Goal: Task Accomplishment & Management: Manage account settings

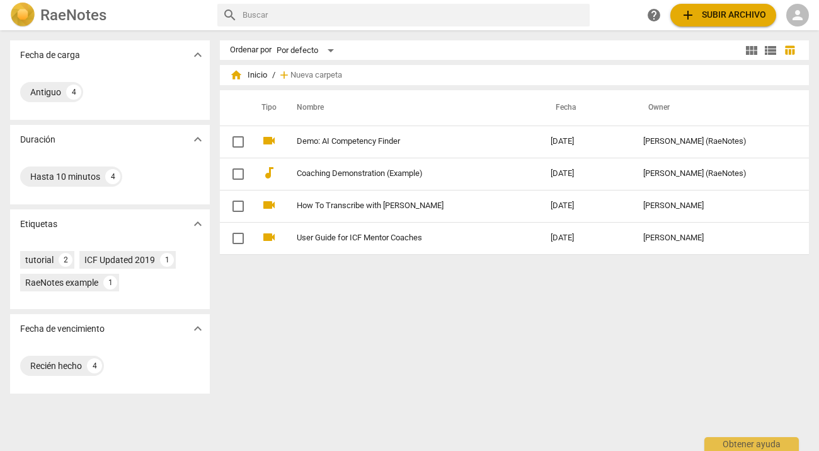
click at [251, 79] on span "home Inicio" at bounding box center [248, 75] width 37 height 13
click at [256, 75] on span "home Inicio" at bounding box center [248, 75] width 37 height 13
click at [745, 50] on span "view_module" at bounding box center [751, 50] width 15 height 15
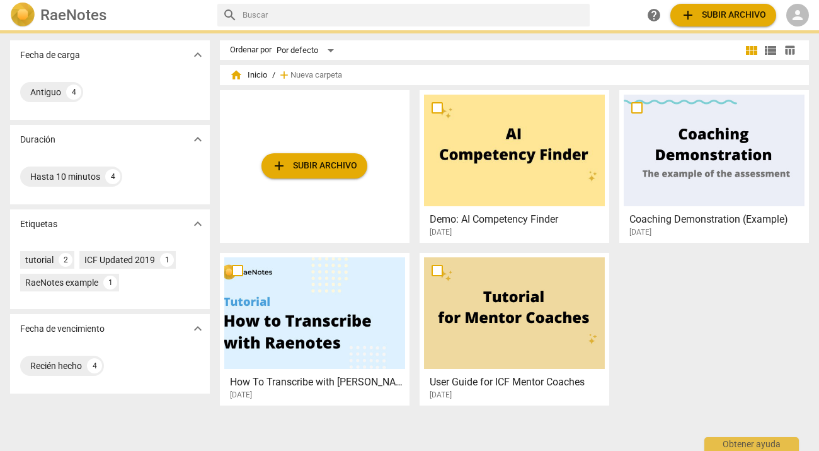
click at [253, 14] on input "text" at bounding box center [414, 15] width 342 height 20
type input "Mastering Coaching Skills"
click at [333, 54] on div "Por defecto" at bounding box center [308, 50] width 62 height 20
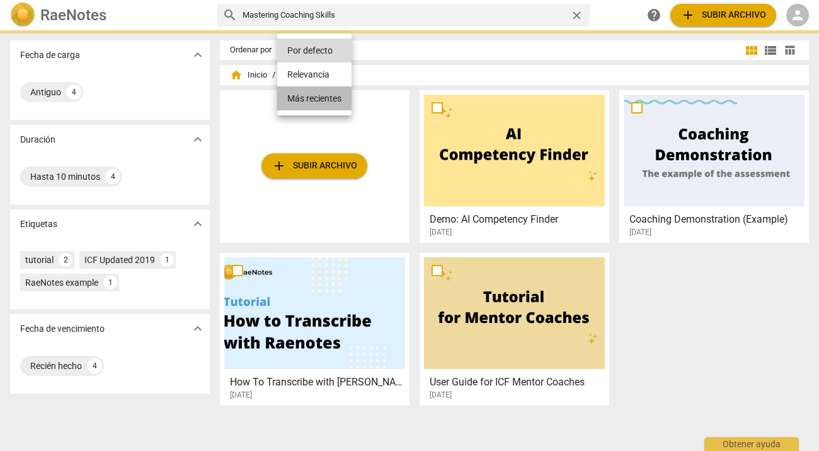
click at [321, 101] on li "Más recientes" at bounding box center [314, 98] width 74 height 24
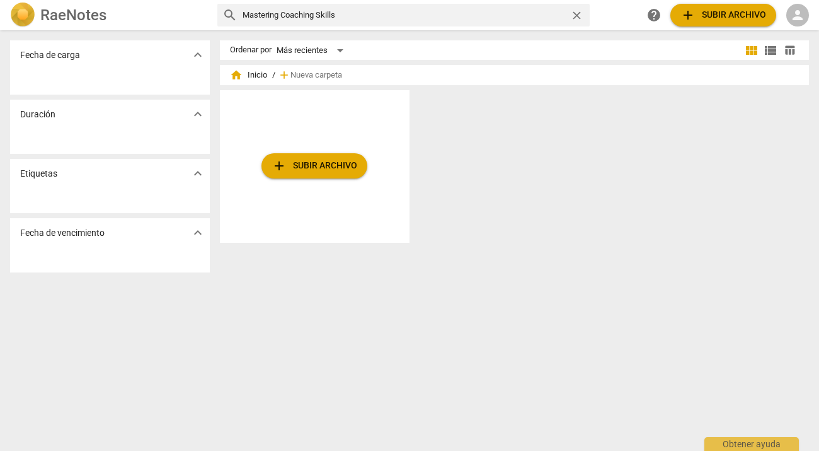
click at [562, 203] on div "add Subir archivo" at bounding box center [519, 171] width 599 height 163
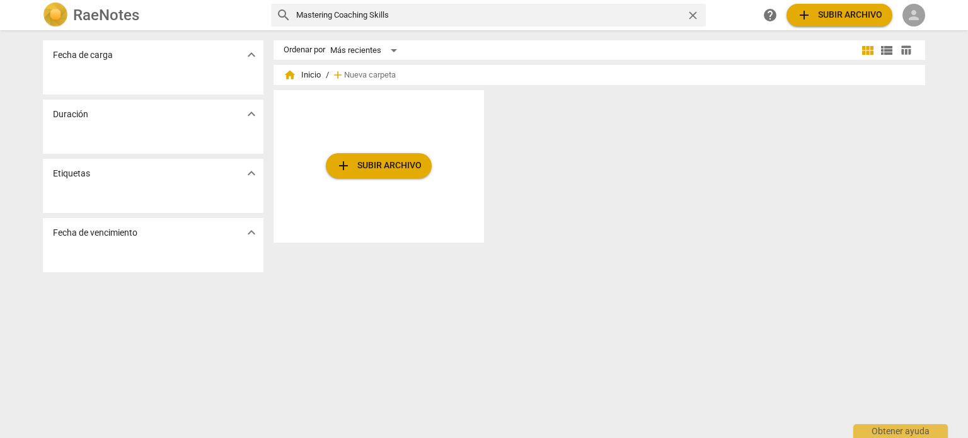
click at [819, 15] on span "person" at bounding box center [913, 15] width 15 height 15
click at [819, 35] on li "Iniciar sesión" at bounding box center [917, 30] width 79 height 30
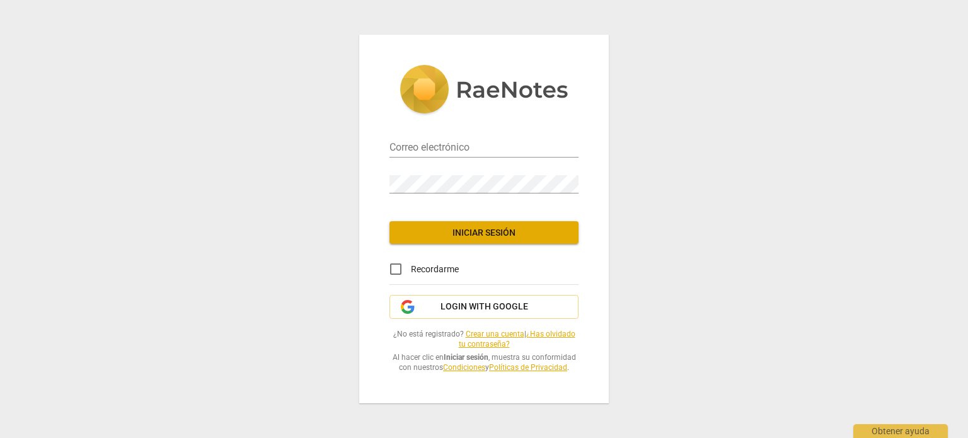
type input "[EMAIL_ADDRESS][DOMAIN_NAME]"
click at [492, 208] on div "Correo electrónico gennyalvarezv@gmail.com Contraseña Iniciar sesión Recordarme…" at bounding box center [484, 219] width 250 height 369
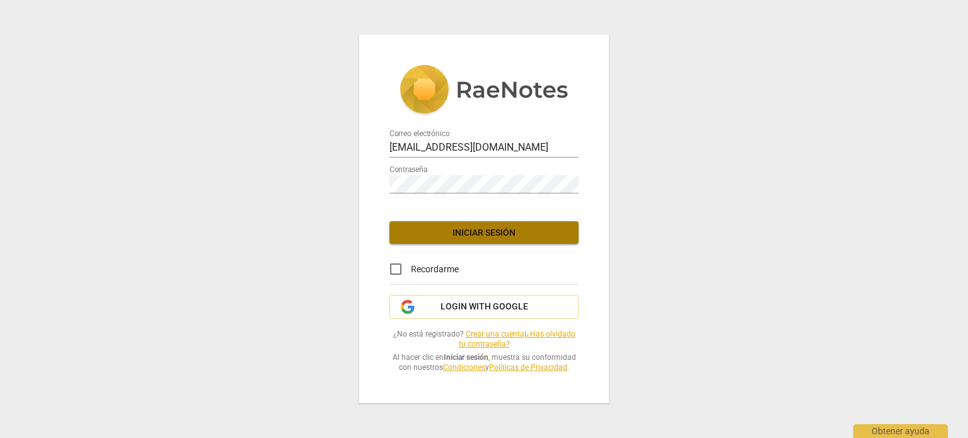
click at [492, 234] on span "Iniciar sesión" at bounding box center [483, 233] width 169 height 13
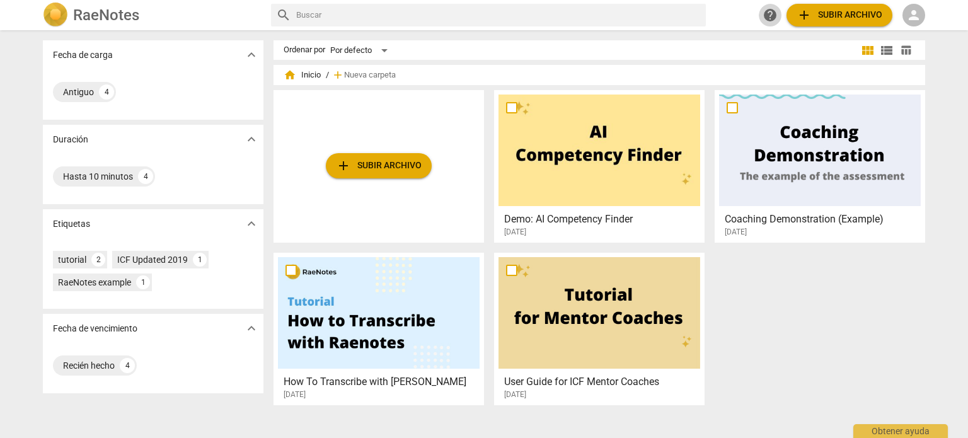
click at [771, 16] on span "help" at bounding box center [769, 15] width 15 height 15
click at [384, 382] on h3 "How To Transcribe with [PERSON_NAME]" at bounding box center [382, 381] width 197 height 15
click at [382, 50] on div "Por defecto" at bounding box center [361, 50] width 62 height 20
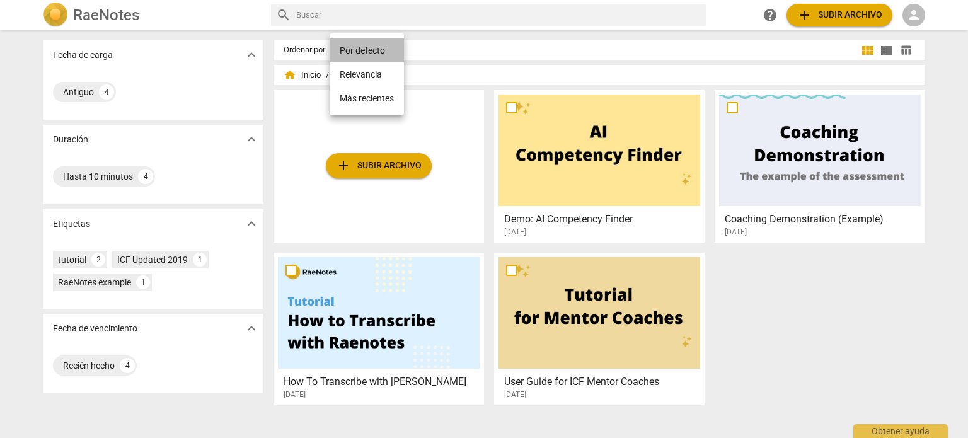
click at [370, 50] on li "Por defecto" at bounding box center [367, 50] width 74 height 24
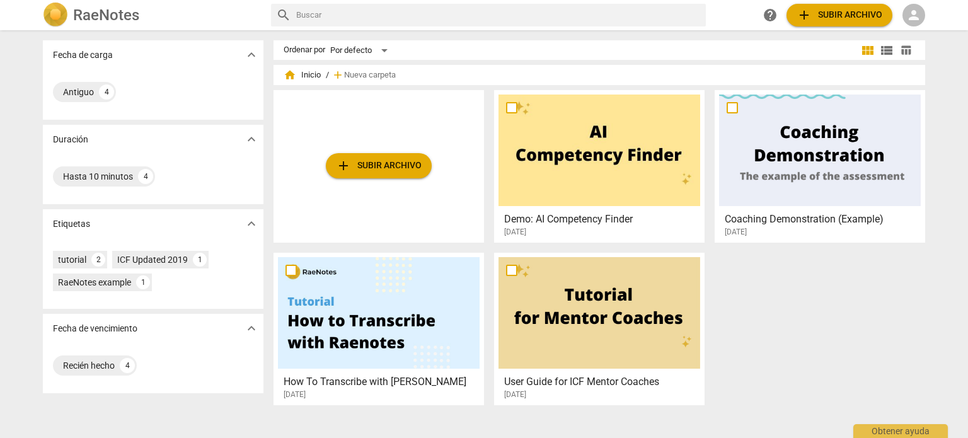
click at [306, 76] on span "home Inicio" at bounding box center [302, 75] width 37 height 13
click at [292, 74] on span "home" at bounding box center [290, 75] width 13 height 13
click at [363, 166] on span "add Subir archivo" at bounding box center [379, 165] width 86 height 15
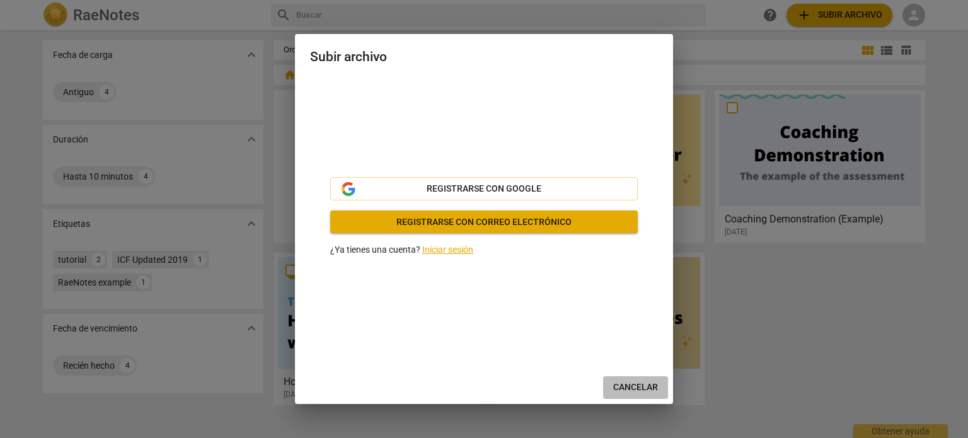
click at [649, 381] on span "Cancelar" at bounding box center [635, 387] width 45 height 13
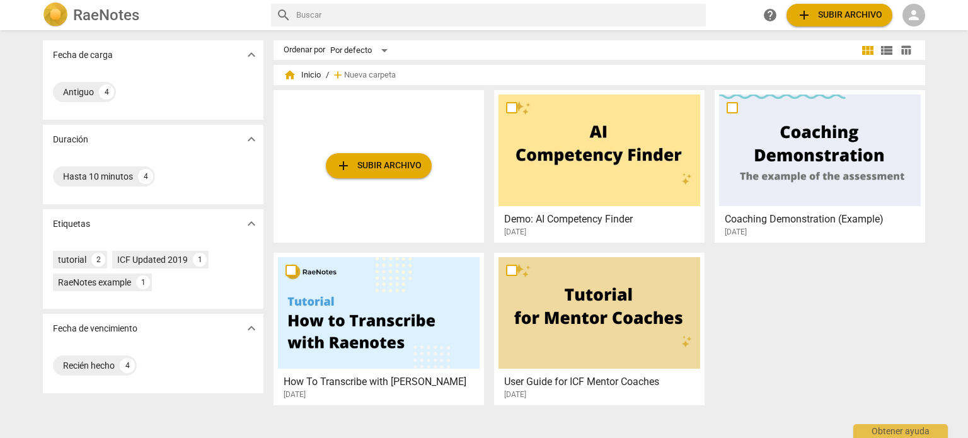
click at [289, 75] on span "home" at bounding box center [290, 75] width 13 height 13
click at [360, 74] on span "Nueva carpeta" at bounding box center [370, 75] width 52 height 9
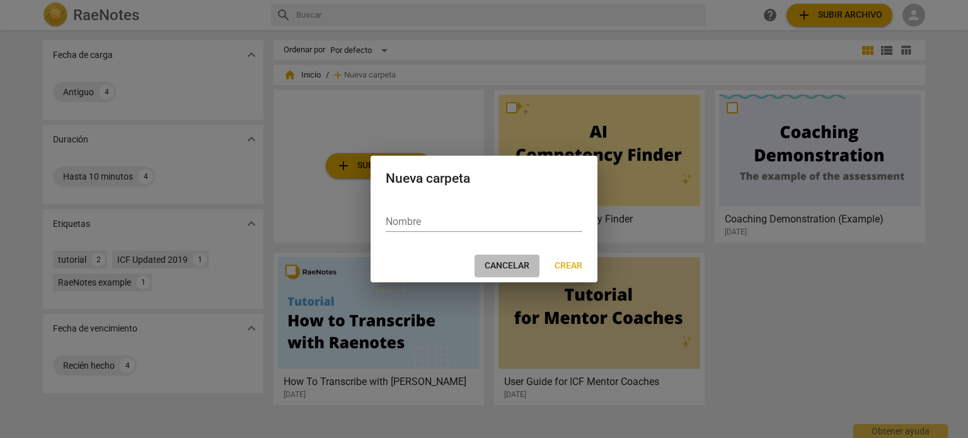
click at [514, 264] on span "Cancelar" at bounding box center [507, 266] width 45 height 13
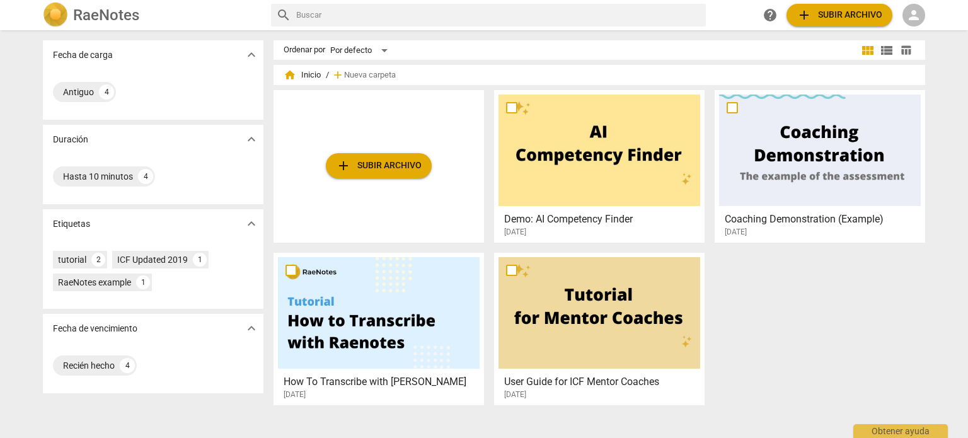
click at [300, 12] on input "text" at bounding box center [498, 15] width 405 height 20
type input "T"
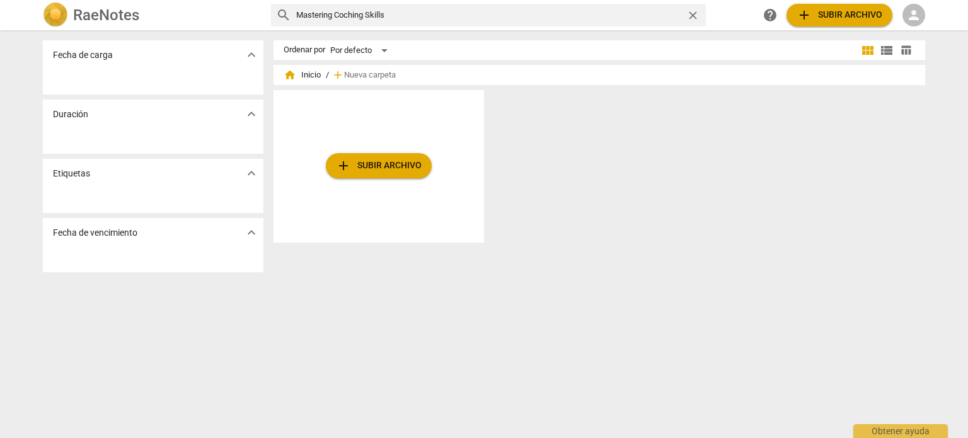
click at [343, 16] on input "Mastering Coching Skills" at bounding box center [488, 15] width 385 height 20
click at [417, 18] on input "Mastering Coaching Skills" at bounding box center [488, 15] width 385 height 20
type input "Mastering Coaching Skills"
click at [920, 428] on div "Obtener ayuda" at bounding box center [900, 428] width 95 height 20
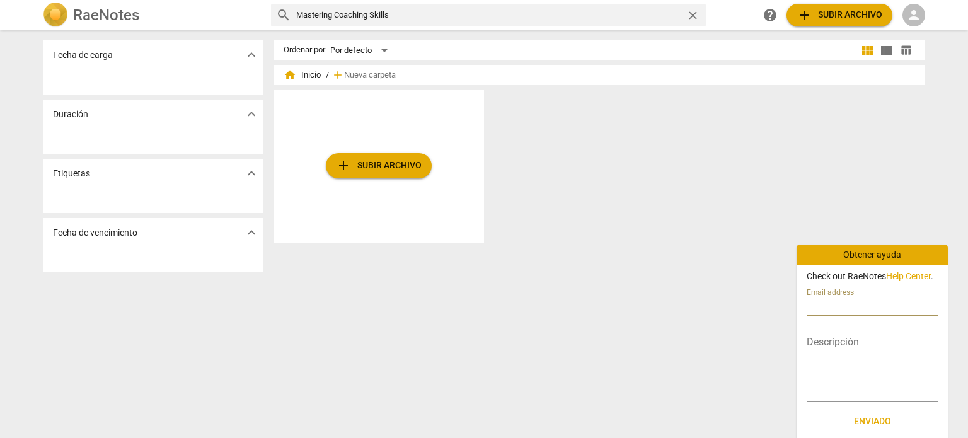
click at [813, 301] on input "text" at bounding box center [872, 307] width 131 height 18
type input "[EMAIL_ADDRESS][DOMAIN_NAME]"
click at [827, 381] on textarea at bounding box center [872, 368] width 131 height 60
type textarea "Q"
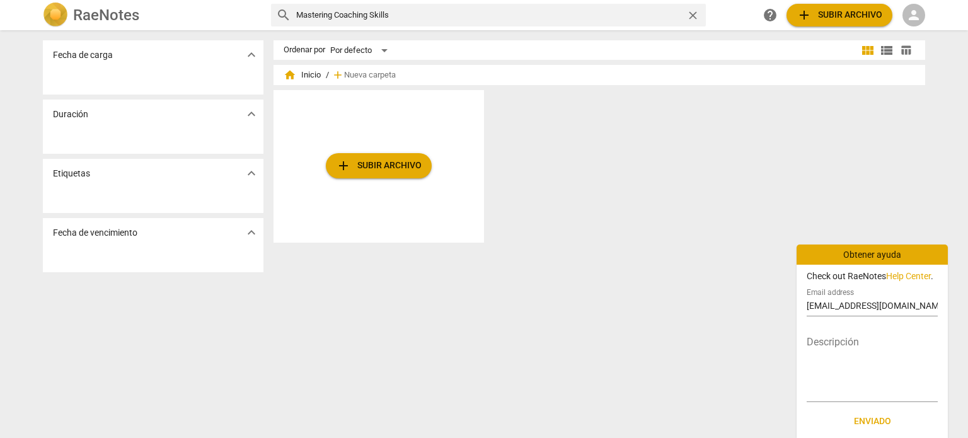
click at [829, 188] on div "add Subir archivo" at bounding box center [604, 171] width 662 height 163
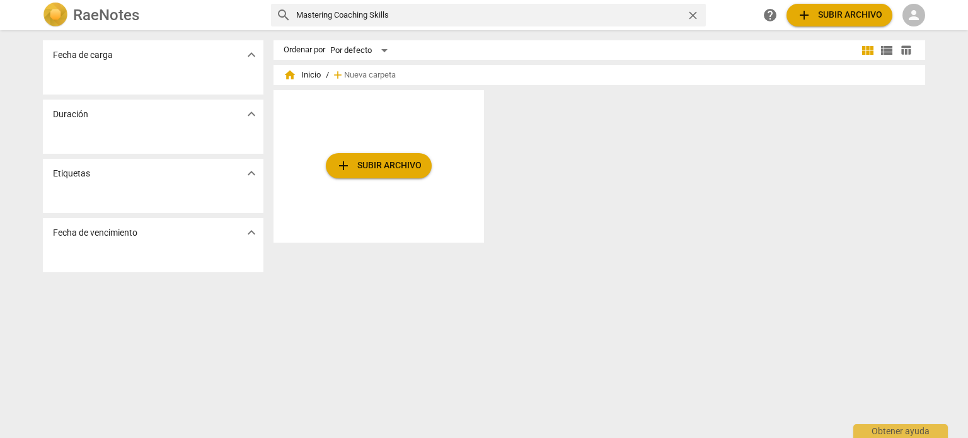
click at [59, 9] on img at bounding box center [55, 15] width 25 height 25
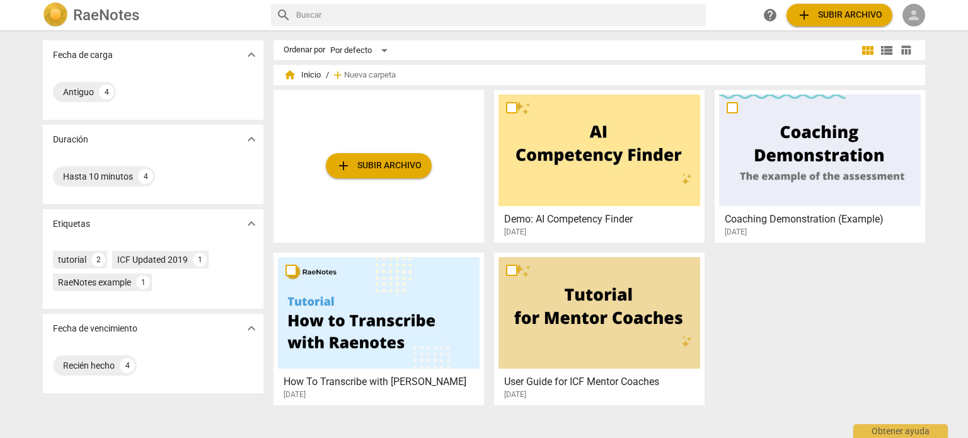
click at [915, 20] on span "person" at bounding box center [913, 15] width 15 height 15
click at [911, 30] on li "Iniciar sesión" at bounding box center [917, 30] width 79 height 30
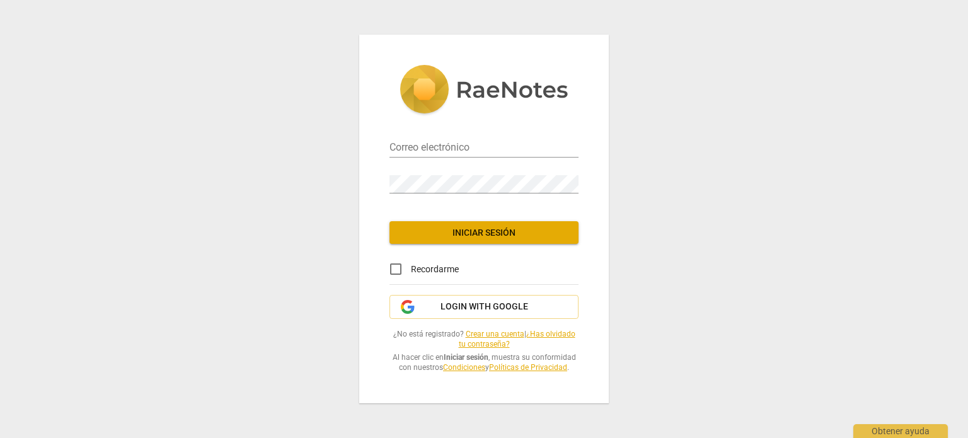
type input "[EMAIL_ADDRESS][DOMAIN_NAME]"
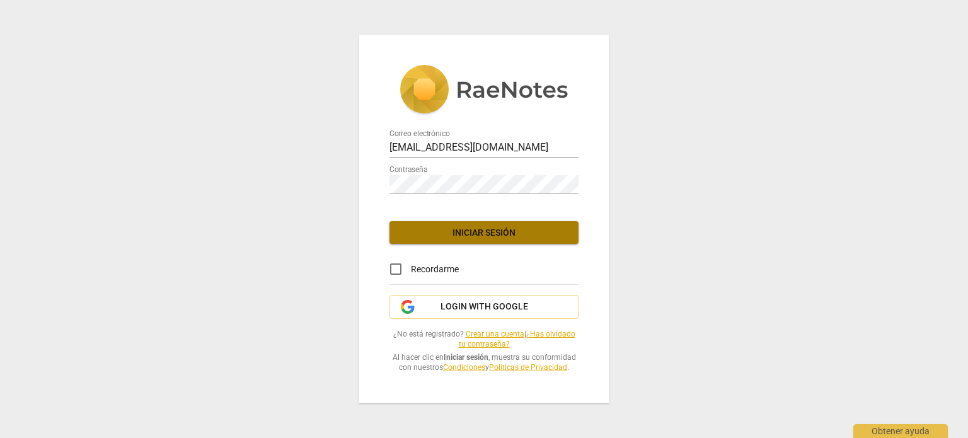
click at [497, 234] on span "Iniciar sesión" at bounding box center [483, 233] width 169 height 13
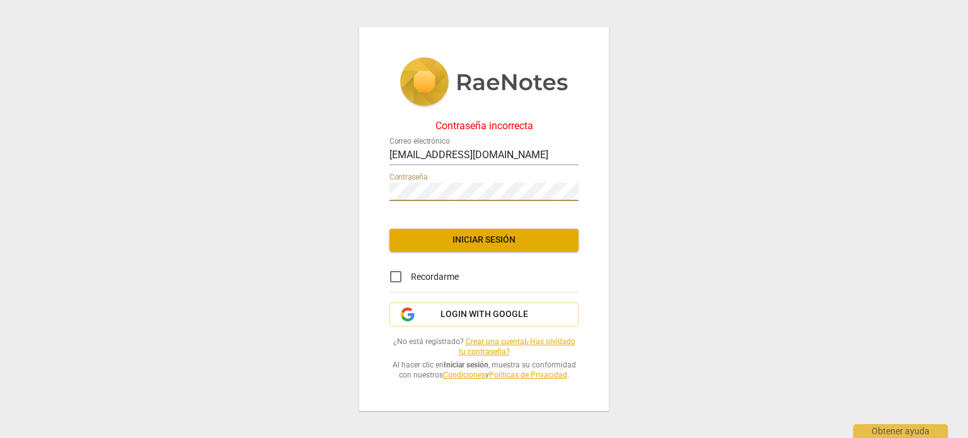
click at [427, 239] on span "Iniciar sesión" at bounding box center [483, 240] width 169 height 13
click at [398, 277] on input "Recordarme" at bounding box center [396, 276] width 30 height 30
checkbox input "true"
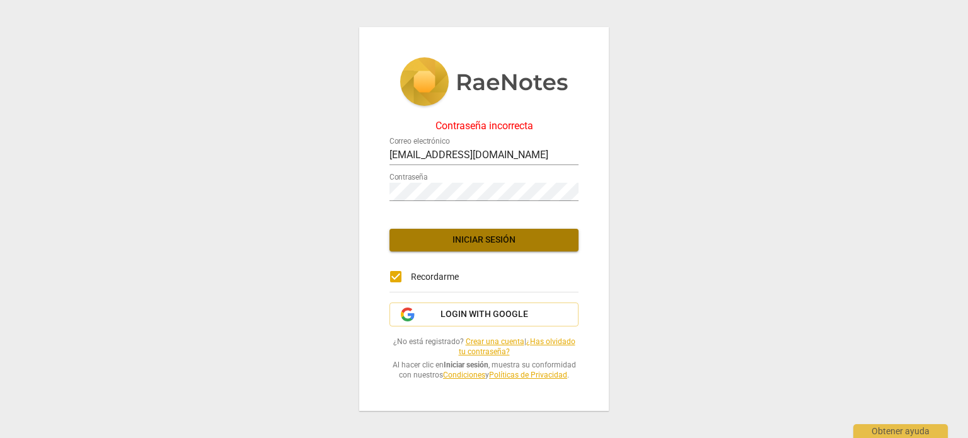
click at [481, 238] on span "Iniciar sesión" at bounding box center [483, 240] width 169 height 13
click at [560, 340] on link "¿Has olvidado tu contraseña?" at bounding box center [517, 347] width 117 height 20
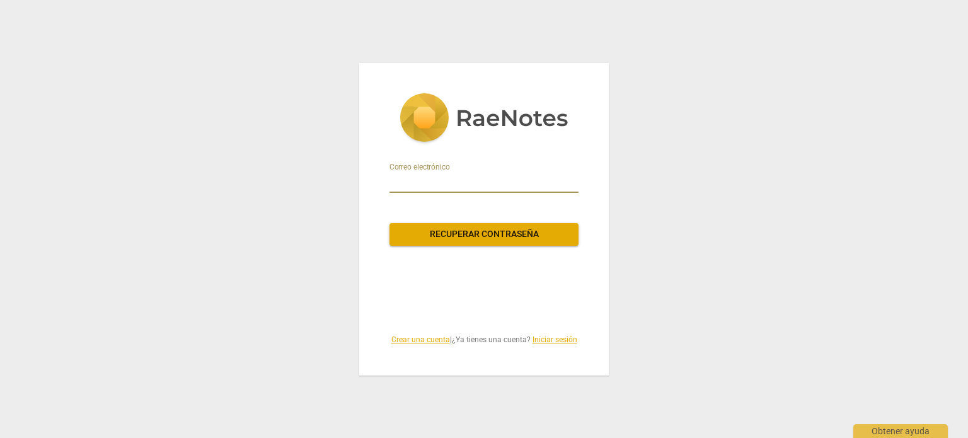
click at [410, 178] on input "email" at bounding box center [483, 183] width 189 height 20
type input "[EMAIL_ADDRESS][DOMAIN_NAME]"
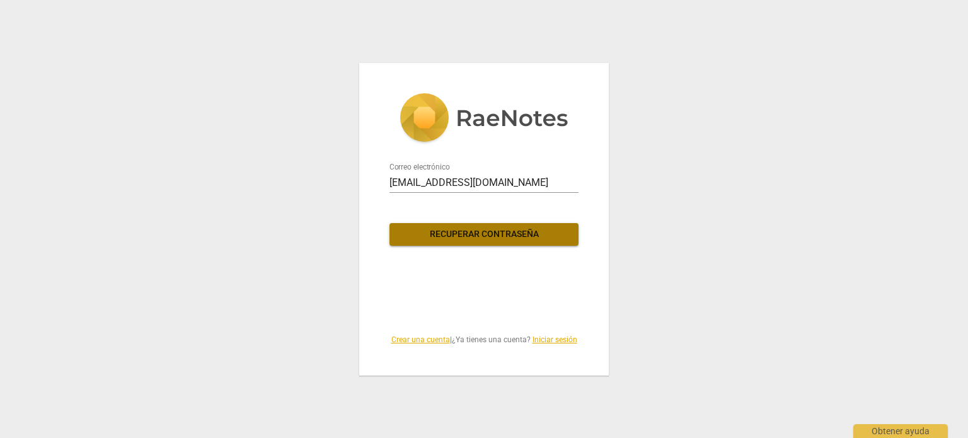
click at [468, 231] on span "Recuperar contraseña" at bounding box center [483, 234] width 169 height 13
